Goal: Task Accomplishment & Management: Manage account settings

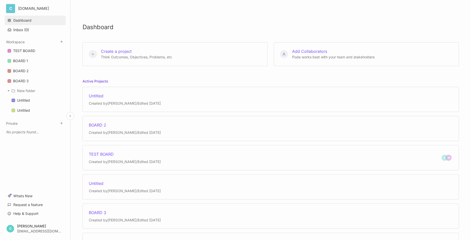
click at [30, 20] on link "Dashboard" at bounding box center [35, 21] width 61 height 10
click at [38, 7] on html "C [DOMAIN_NAME] Dashboard Inbox ( 0 ) Workspace TEST BOARD BOARD 1 BOARD 2 BOAR…" at bounding box center [235, 120] width 471 height 240
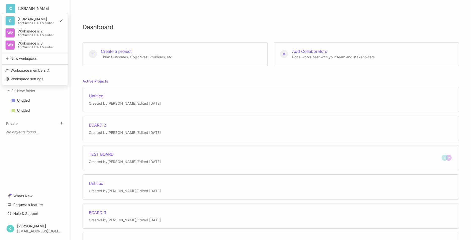
click at [418, 13] on html "C [DOMAIN_NAME] C [DOMAIN_NAME] AppSumo LTD • 1 Member W2 Workspace # 2 AppSumo…" at bounding box center [235, 120] width 471 height 240
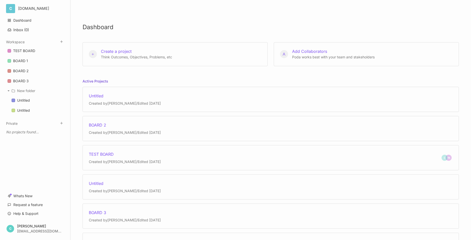
drag, startPoint x: 344, startPoint y: 2, endPoint x: 324, endPoint y: 17, distance: 24.6
click at [324, 17] on div "Dashboard Create a project Think Outcomes, Objectives, Problems, etc Add Collab…" at bounding box center [270, 120] width 400 height 240
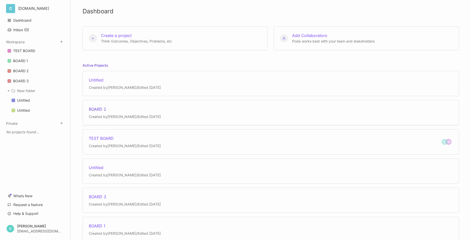
scroll to position [34, 0]
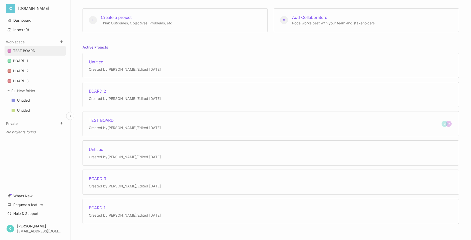
click at [25, 52] on div "TEST BOARD" at bounding box center [24, 51] width 22 height 6
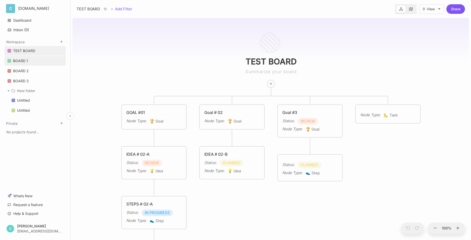
click at [26, 62] on div "BOARD 1" at bounding box center [20, 61] width 15 height 6
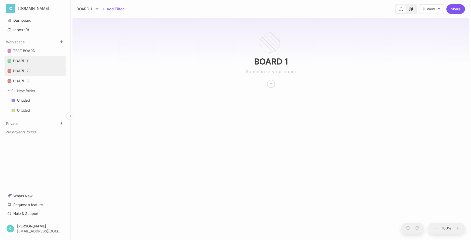
click at [29, 71] on link "BOARD 2" at bounding box center [35, 71] width 61 height 10
click at [28, 80] on div "BOARD 3" at bounding box center [21, 81] width 16 height 6
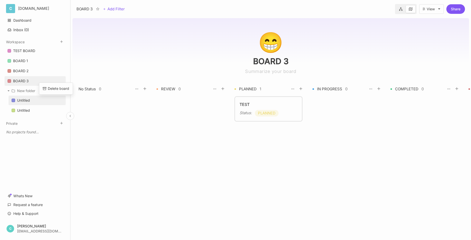
click at [27, 100] on div "Untitled" at bounding box center [23, 100] width 13 height 6
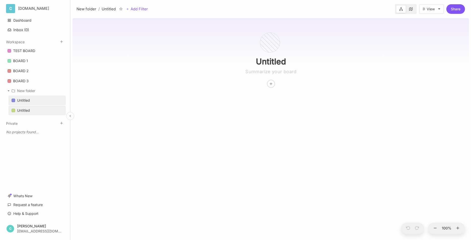
click at [34, 112] on link "Untitled" at bounding box center [37, 111] width 57 height 10
click at [36, 101] on link "Untitled" at bounding box center [37, 101] width 57 height 10
click at [58, 109] on div "Delete board" at bounding box center [55, 109] width 21 height 6
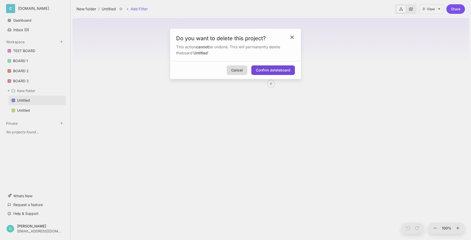
click at [276, 71] on button "Confirm delete board" at bounding box center [272, 70] width 43 height 10
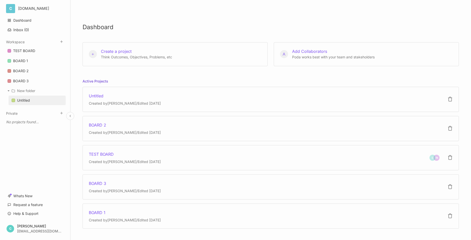
click at [33, 100] on link "Untitled" at bounding box center [37, 101] width 57 height 10
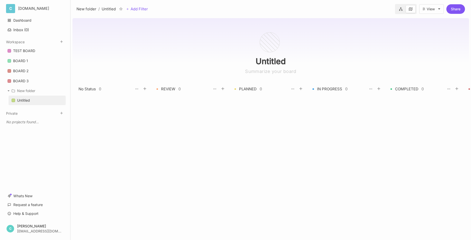
click at [437, 10] on icon at bounding box center [438, 9] width 3 height 3
click at [29, 197] on link "Whats New" at bounding box center [35, 196] width 61 height 10
click at [34, 213] on link "Help & Support" at bounding box center [35, 214] width 61 height 10
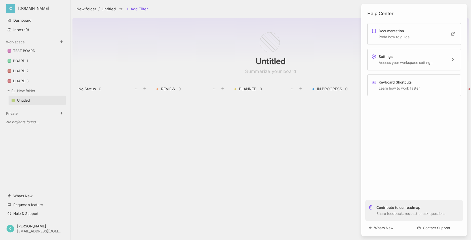
click at [27, 21] on div at bounding box center [235, 120] width 471 height 240
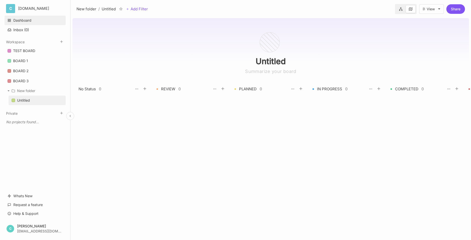
click at [25, 21] on link "Dashboard" at bounding box center [35, 21] width 61 height 10
